Goal: Task Accomplishment & Management: Manage account settings

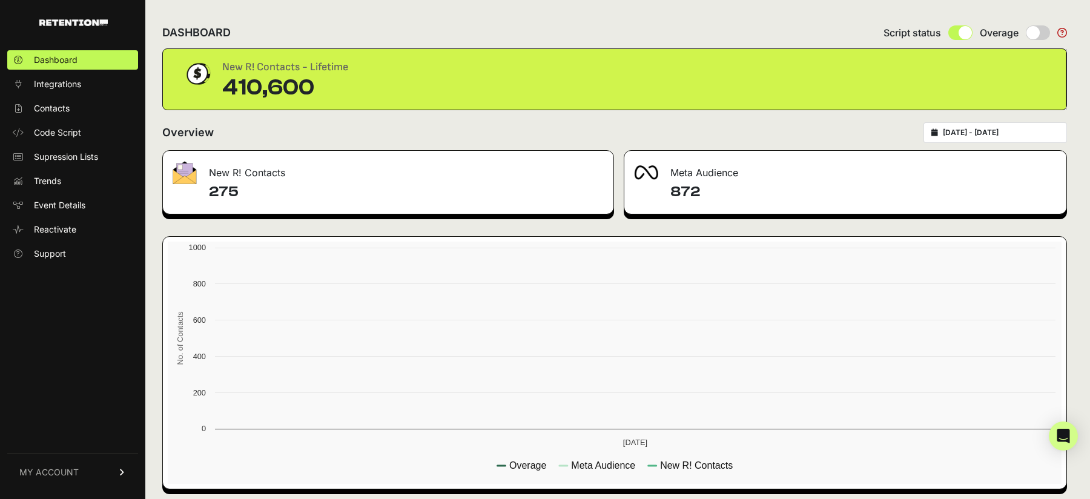
scroll to position [5, 0]
type input "2025-08-20"
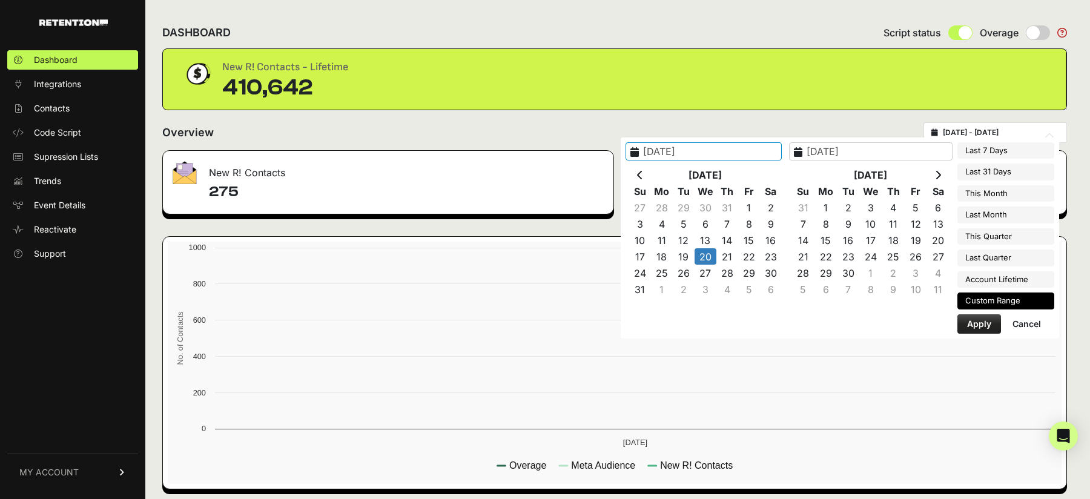
click at [1022, 128] on input "2025-08-20 - 2025-08-20" at bounding box center [1001, 133] width 116 height 10
type input "2025-08-15"
type input "2025-08-21"
type input "2025-08-20"
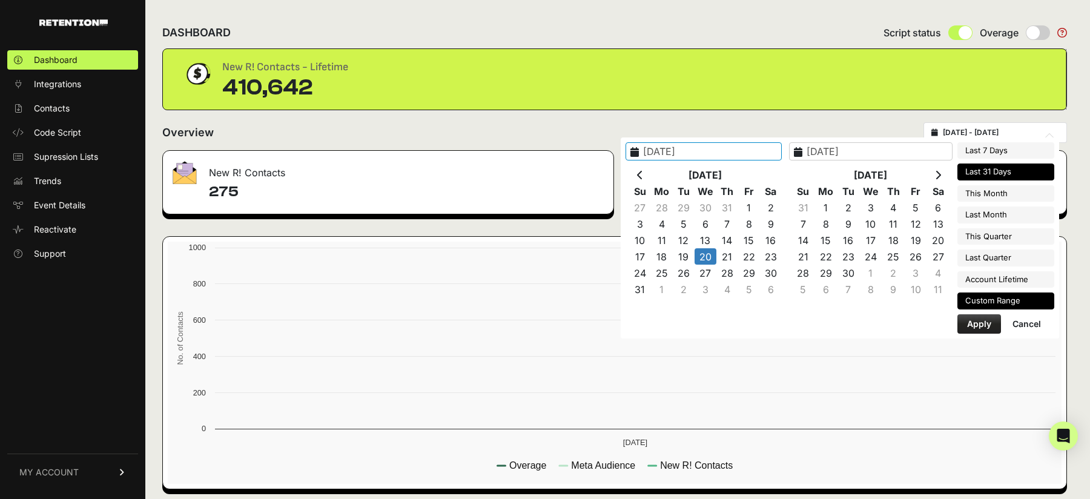
type input "2025-07-22"
type input "2025-08-21"
type input "2025-08-20"
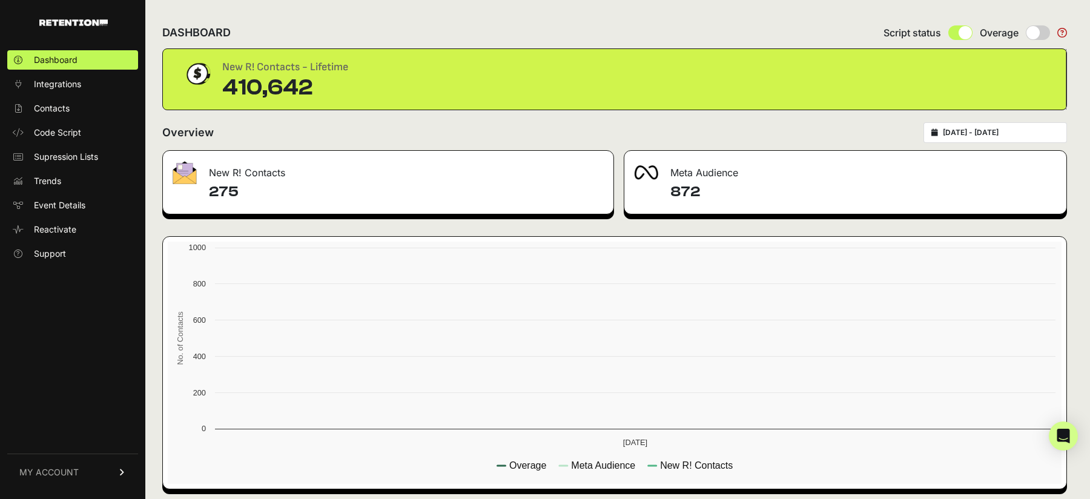
click at [735, 110] on div "DASHBOARD Script status Overage New R! Contacts - Lifetime 410,642 Overview 202…" at bounding box center [614, 253] width 939 height 506
click at [1029, 137] on div "2025-08-20 - 2025-08-20" at bounding box center [996, 132] width 144 height 21
click at [984, 130] on input "2025-08-20 - 2025-08-20" at bounding box center [1001, 133] width 116 height 10
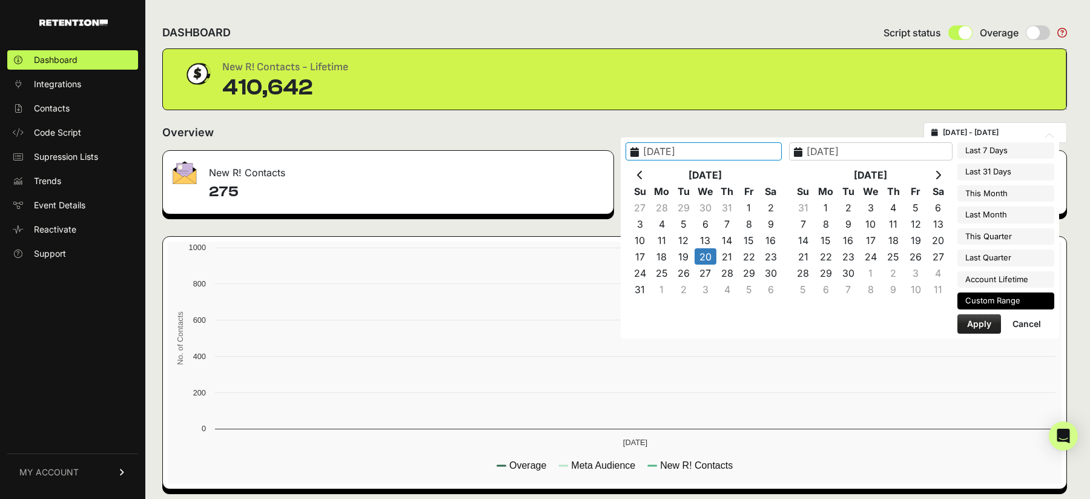
type input "2025-08-15"
type input "2025-08-21"
type input "2025-08-20"
type input "2025-08-21"
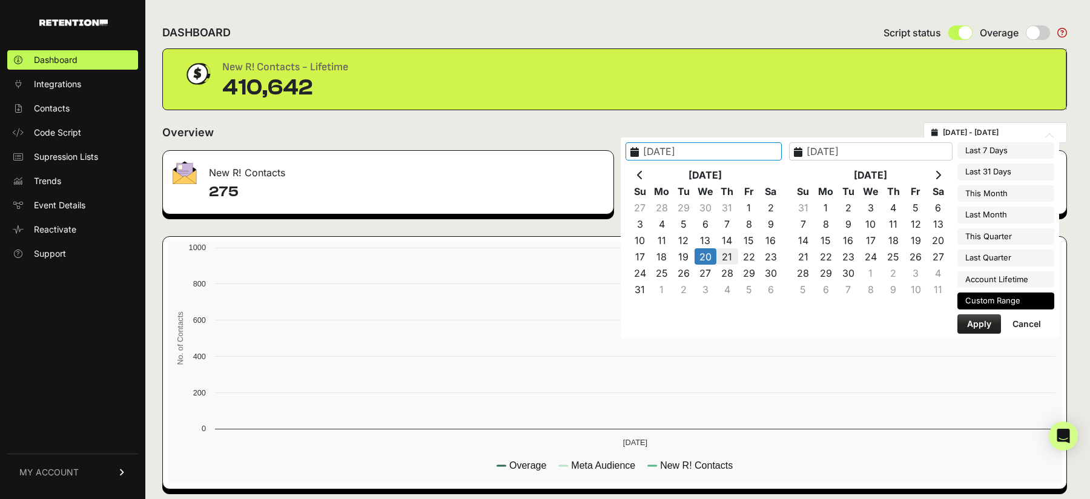
type input "2025-08-21"
click at [974, 320] on button "Apply" at bounding box center [980, 323] width 44 height 19
type input "2025-08-21 - 2025-08-21"
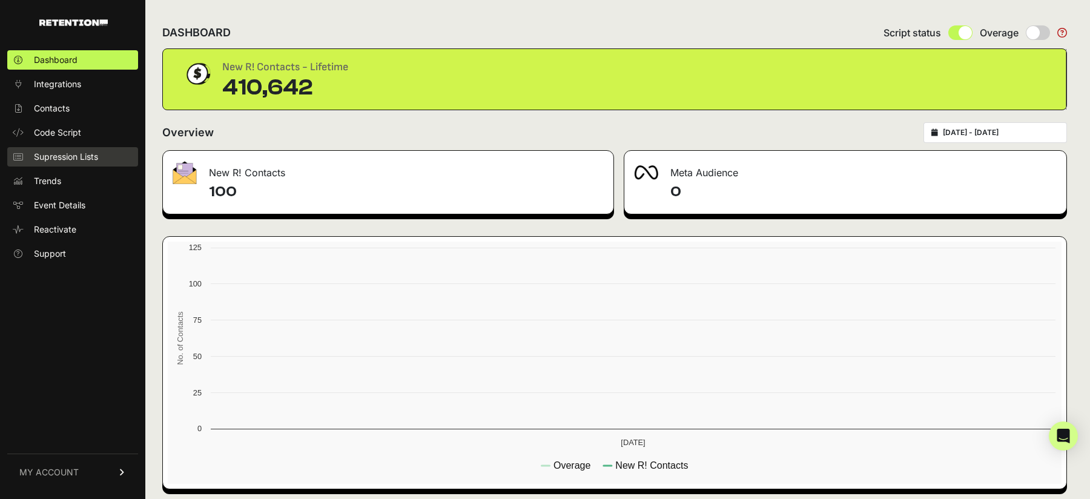
click at [50, 158] on span "Supression Lists" at bounding box center [66, 157] width 64 height 12
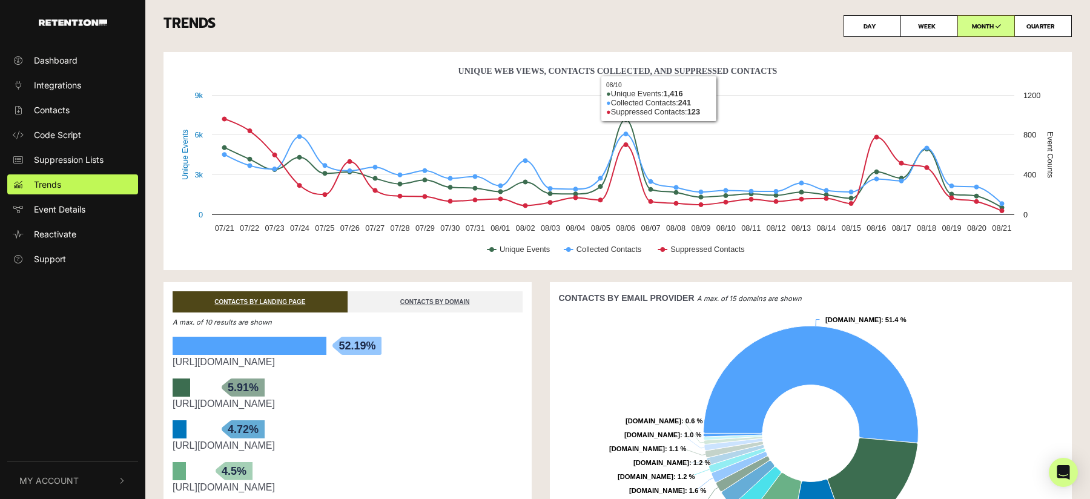
click at [859, 28] on label "DAY" at bounding box center [873, 26] width 58 height 22
radio input "true"
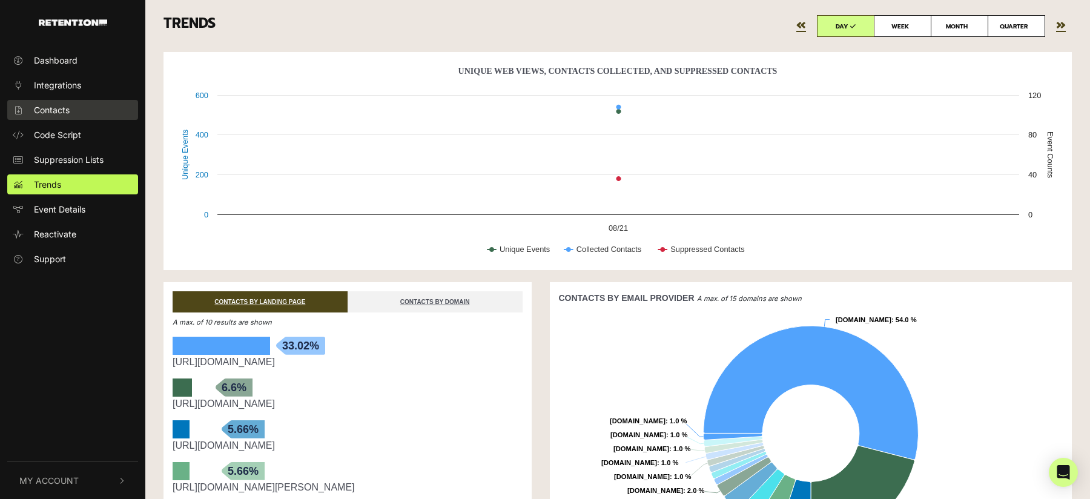
click at [61, 107] on span "Contacts" at bounding box center [52, 110] width 36 height 13
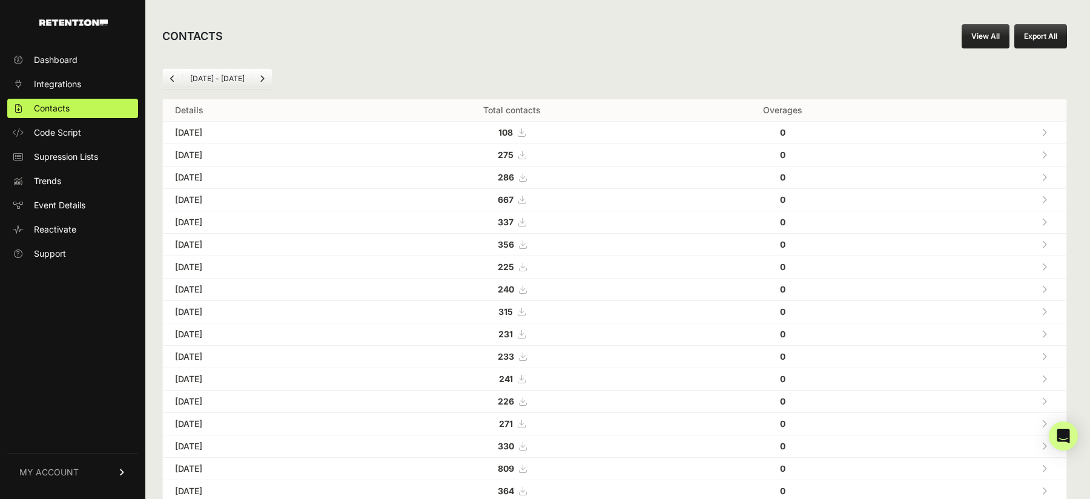
click at [525, 128] on icon at bounding box center [521, 132] width 7 height 8
click at [72, 56] on span "Dashboard" at bounding box center [56, 60] width 44 height 12
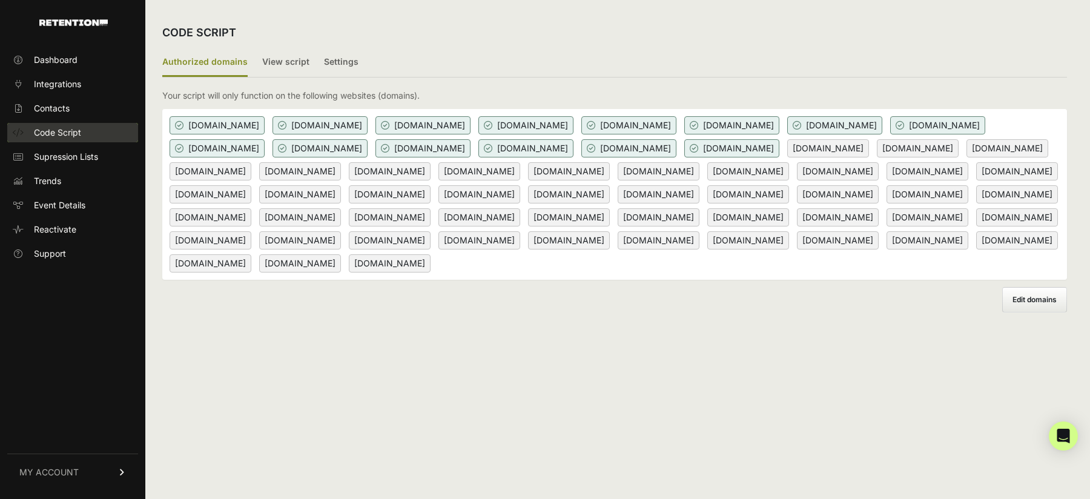
click at [91, 129] on link "Code Script" at bounding box center [72, 132] width 131 height 19
